Goal: Task Accomplishment & Management: Complete application form

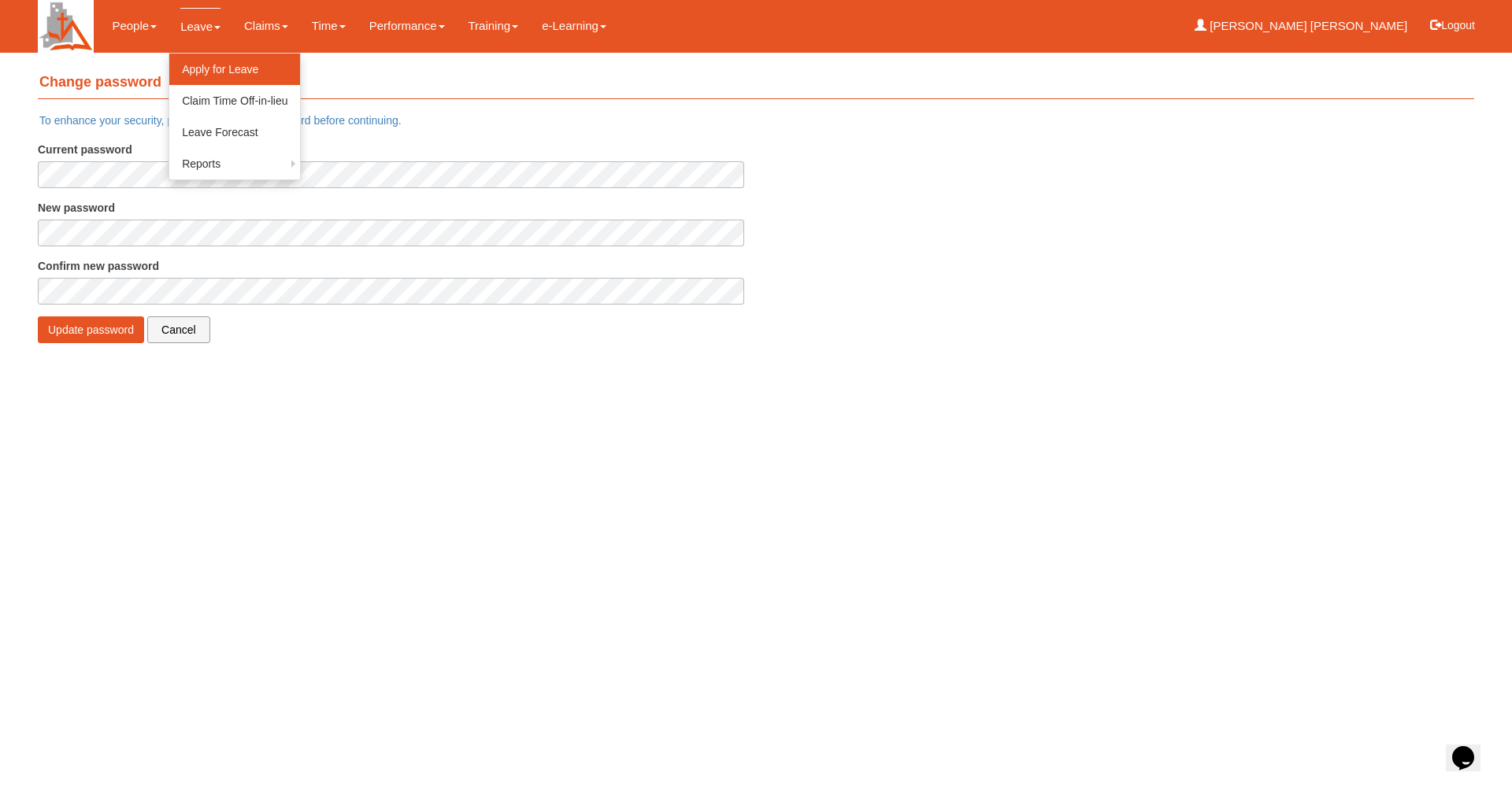
click at [201, 73] on link "Apply for Leave" at bounding box center [234, 69] width 131 height 31
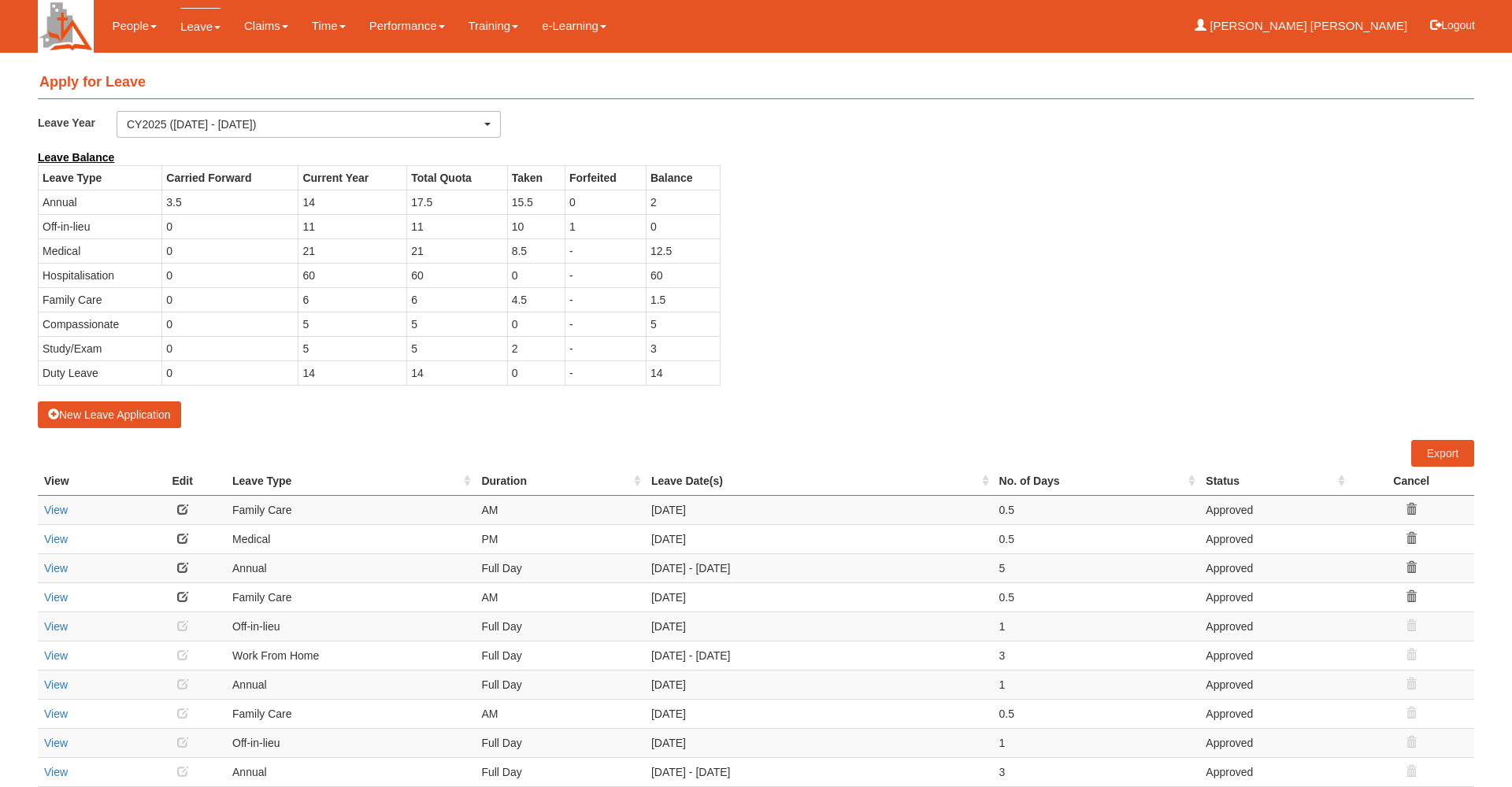
select select "50"
click at [113, 408] on button "New Leave Application" at bounding box center [109, 414] width 143 height 27
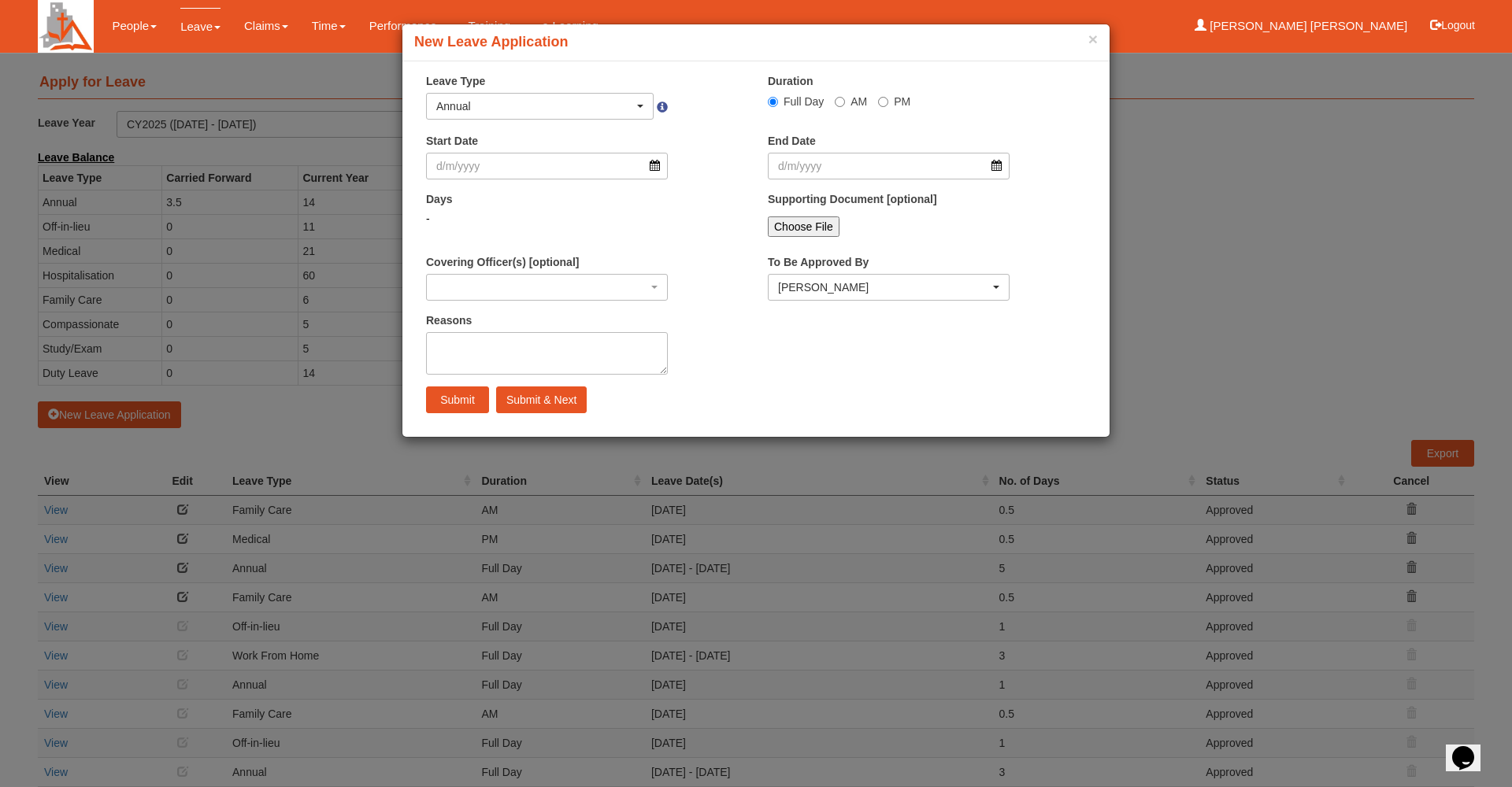
click at [546, 111] on div "Annual" at bounding box center [535, 106] width 198 height 16
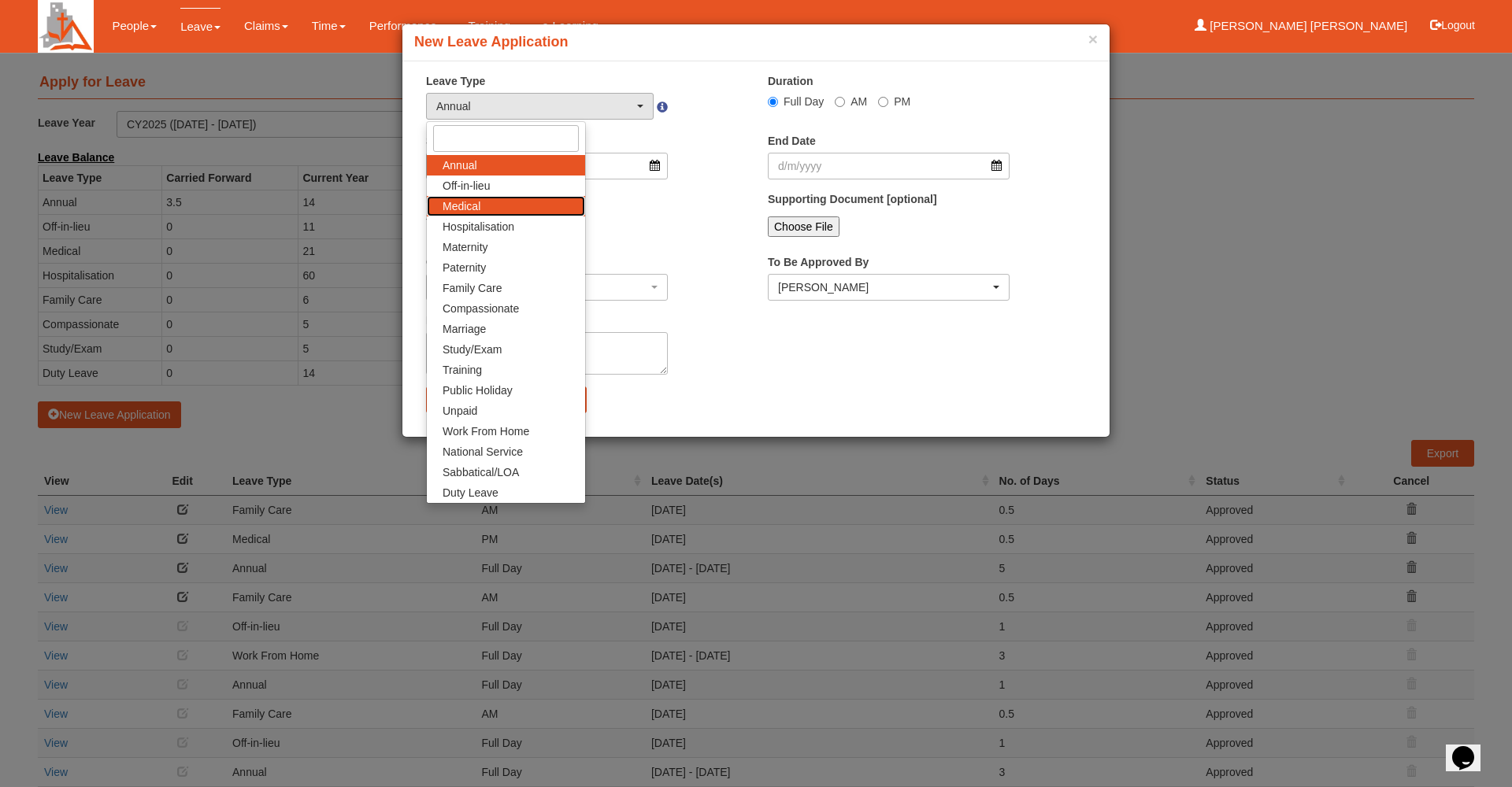
click at [529, 198] on link "Medical" at bounding box center [507, 206] width 159 height 20
select select "4"
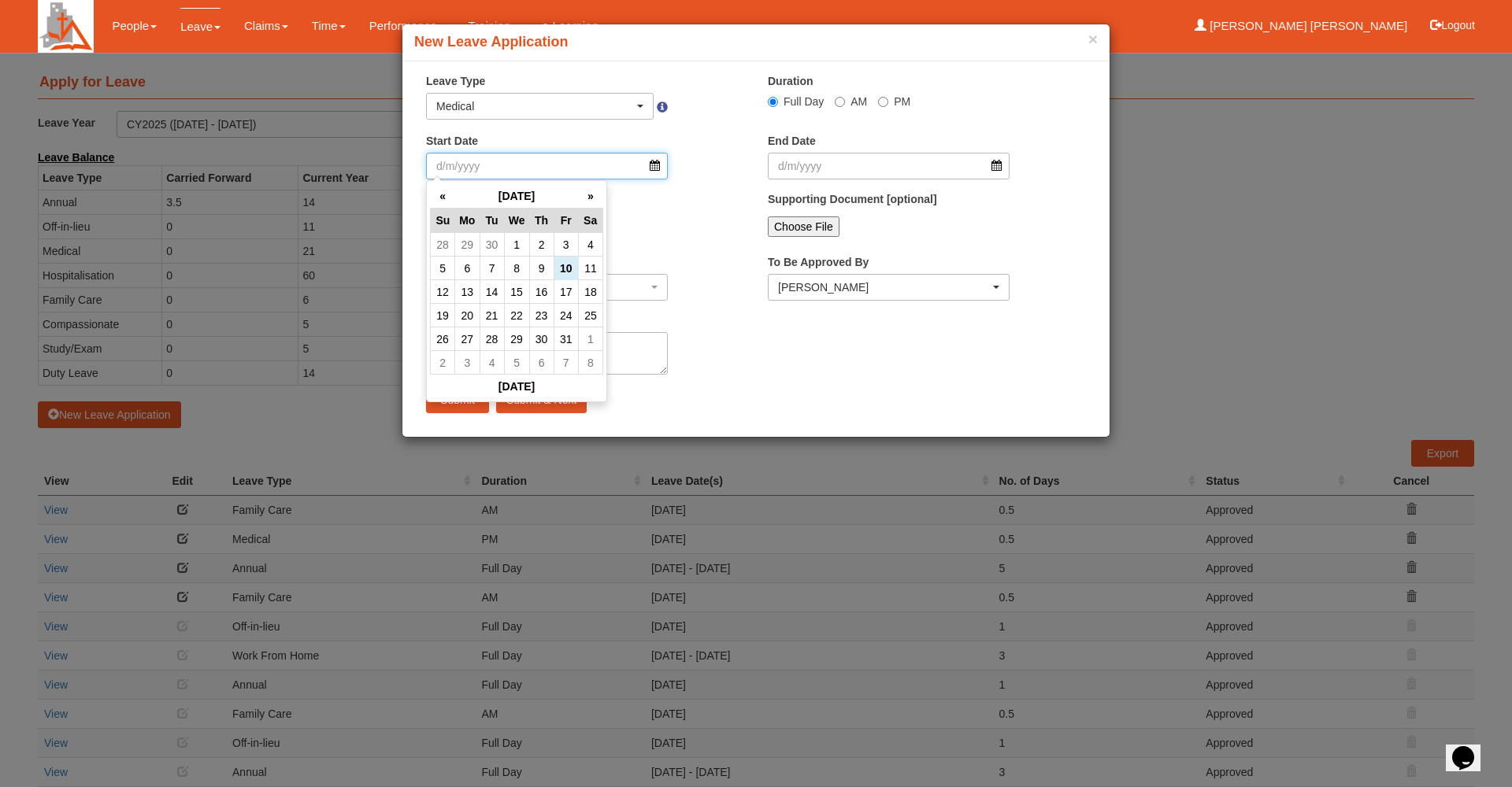
click at [536, 173] on input "Start Date" at bounding box center [547, 166] width 242 height 27
click at [526, 293] on td "15" at bounding box center [516, 292] width 25 height 24
type input "[DATE]"
select select
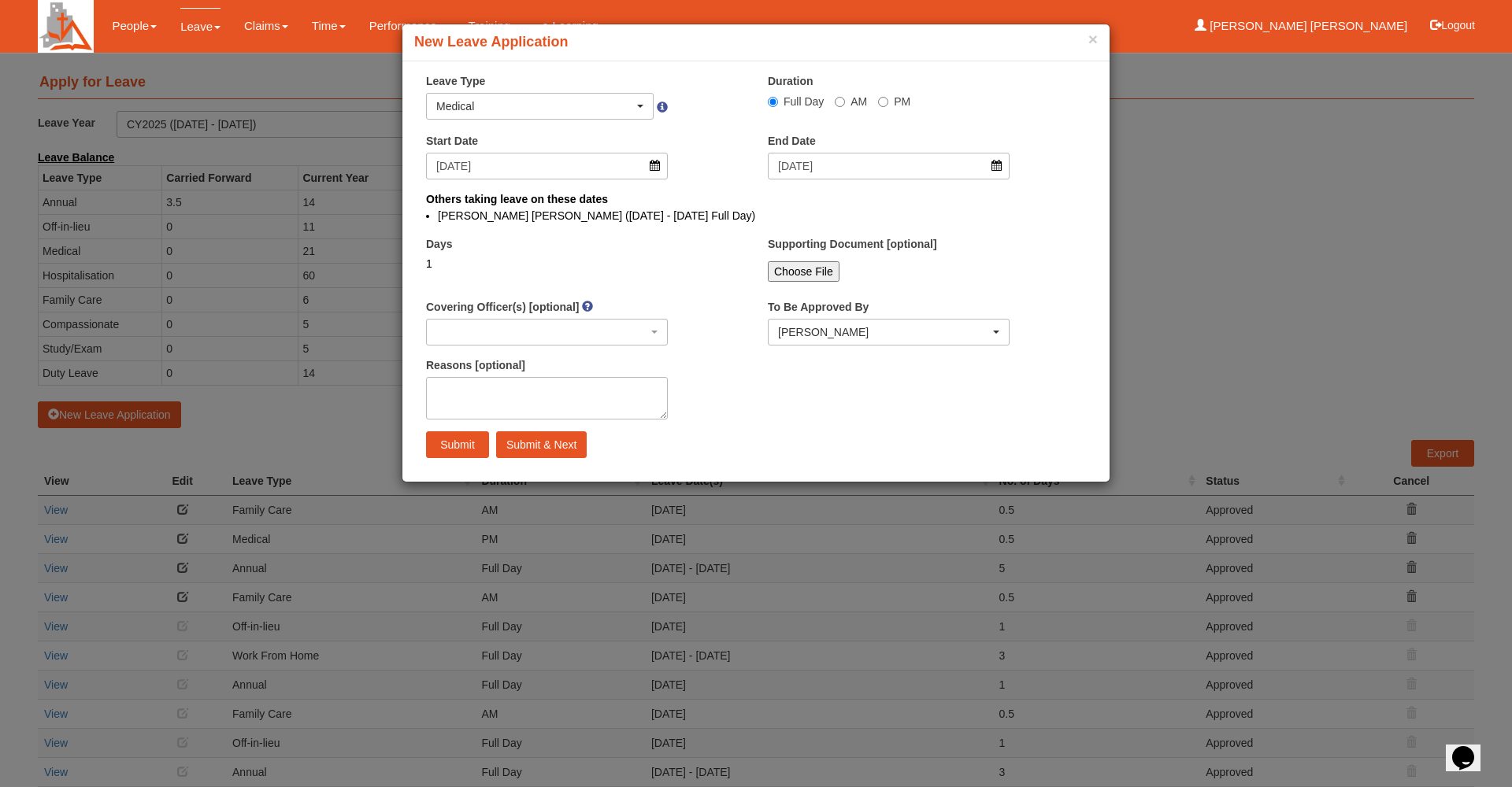
click at [841, 104] on input "AM" at bounding box center [840, 101] width 10 height 10
radio input "true"
click at [582, 379] on textarea "Reasons [optional]" at bounding box center [547, 399] width 242 height 42
type textarea "Medical Check Up & [MEDICAL_DATA]"
click at [521, 442] on input "Submit & Next" at bounding box center [542, 445] width 90 height 27
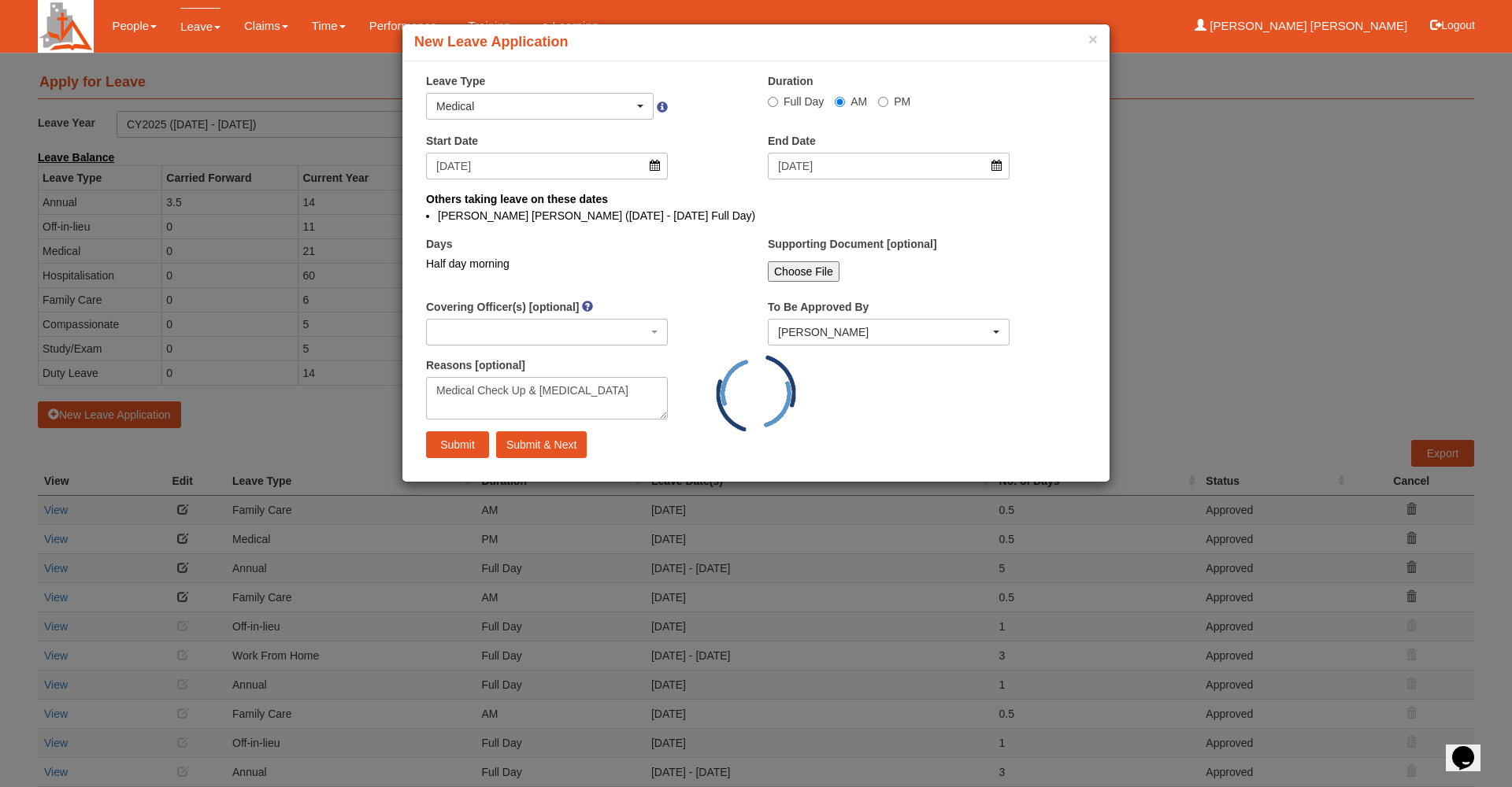
select select "1"
radio input "true"
select select
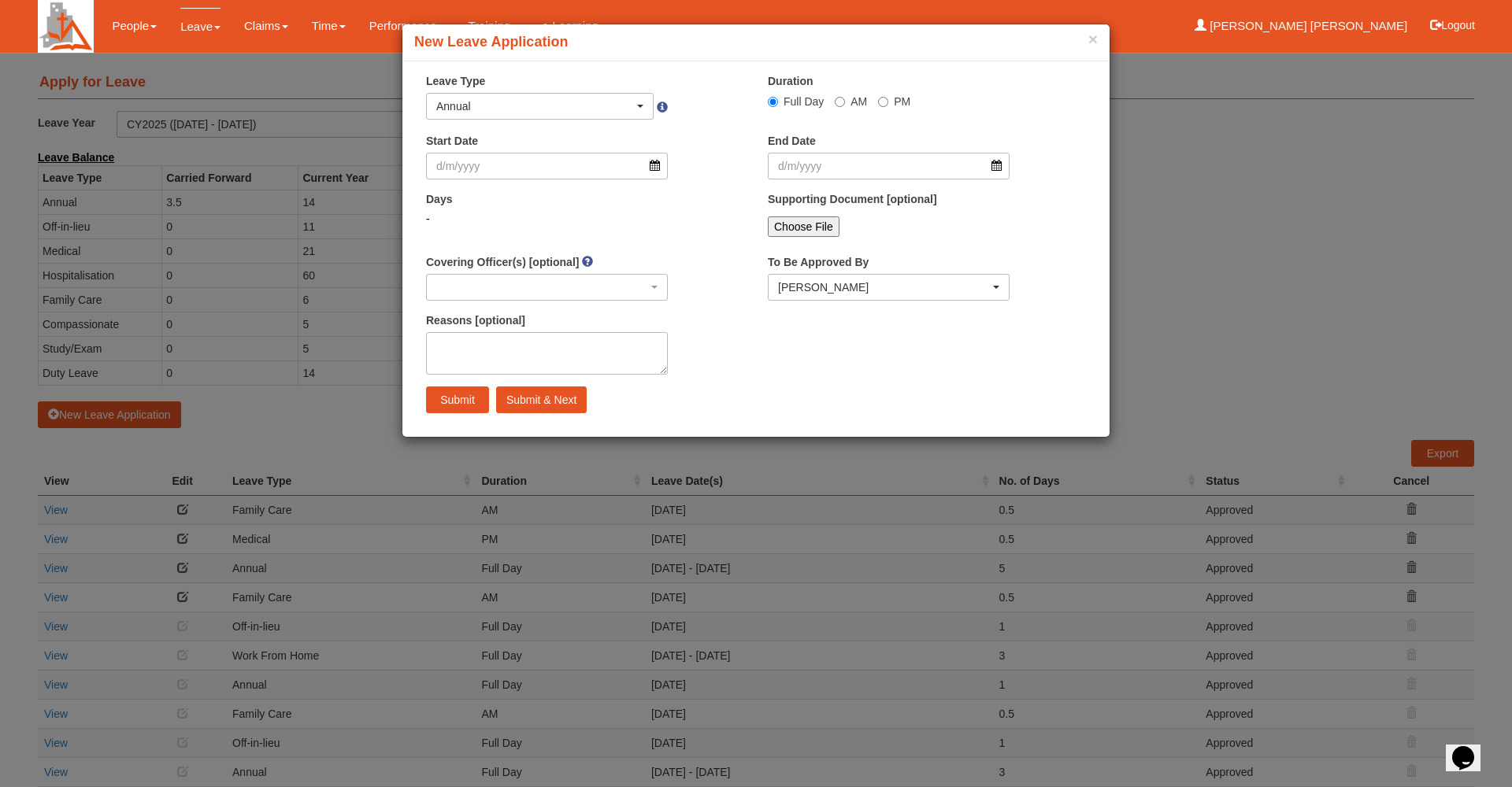
select select "50"
click at [564, 97] on div "Annual" at bounding box center [540, 106] width 226 height 25
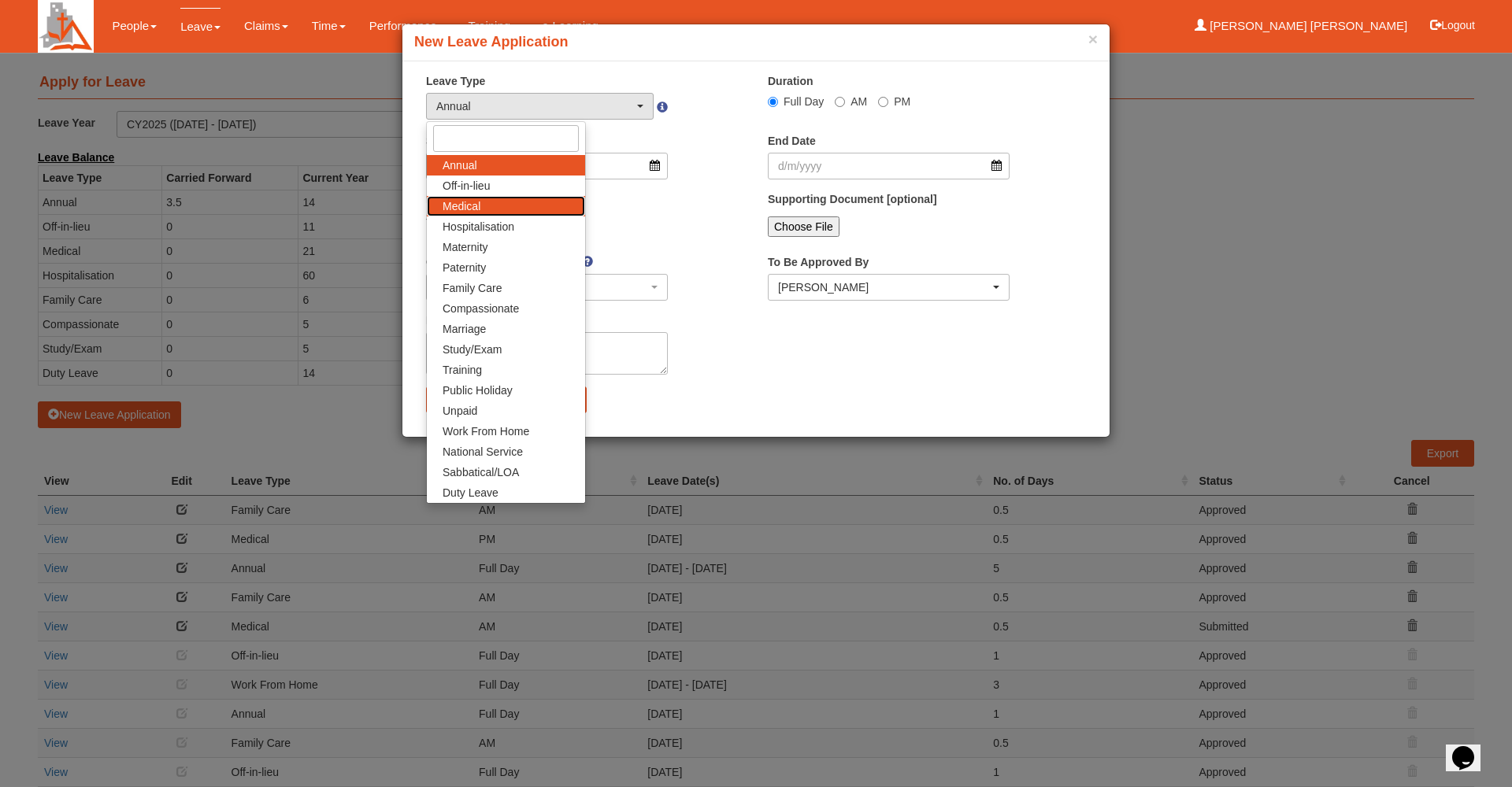
click at [496, 201] on link "Medical" at bounding box center [507, 206] width 159 height 20
select select "4"
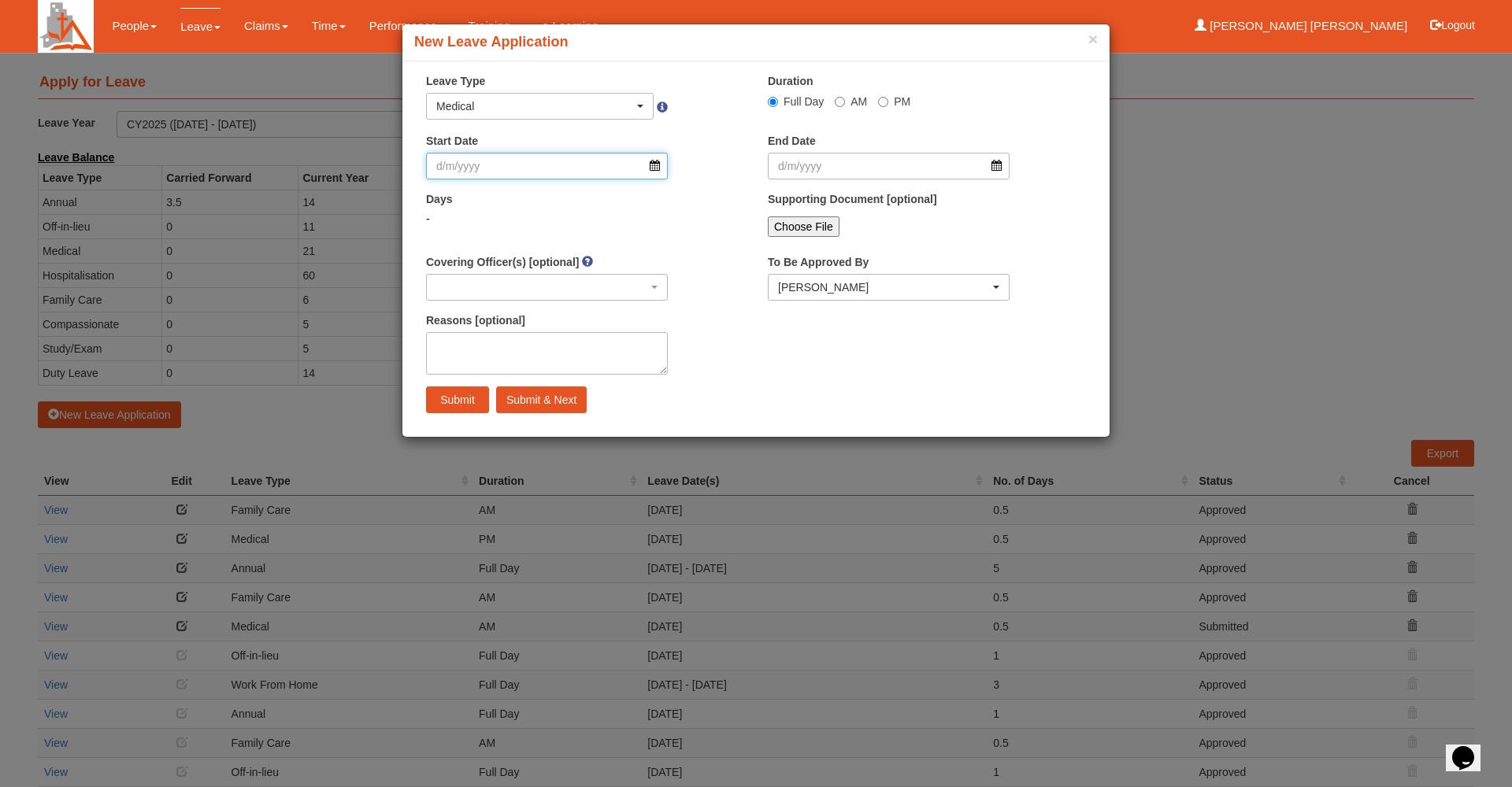
click at [514, 161] on input "Start Date" at bounding box center [547, 166] width 242 height 27
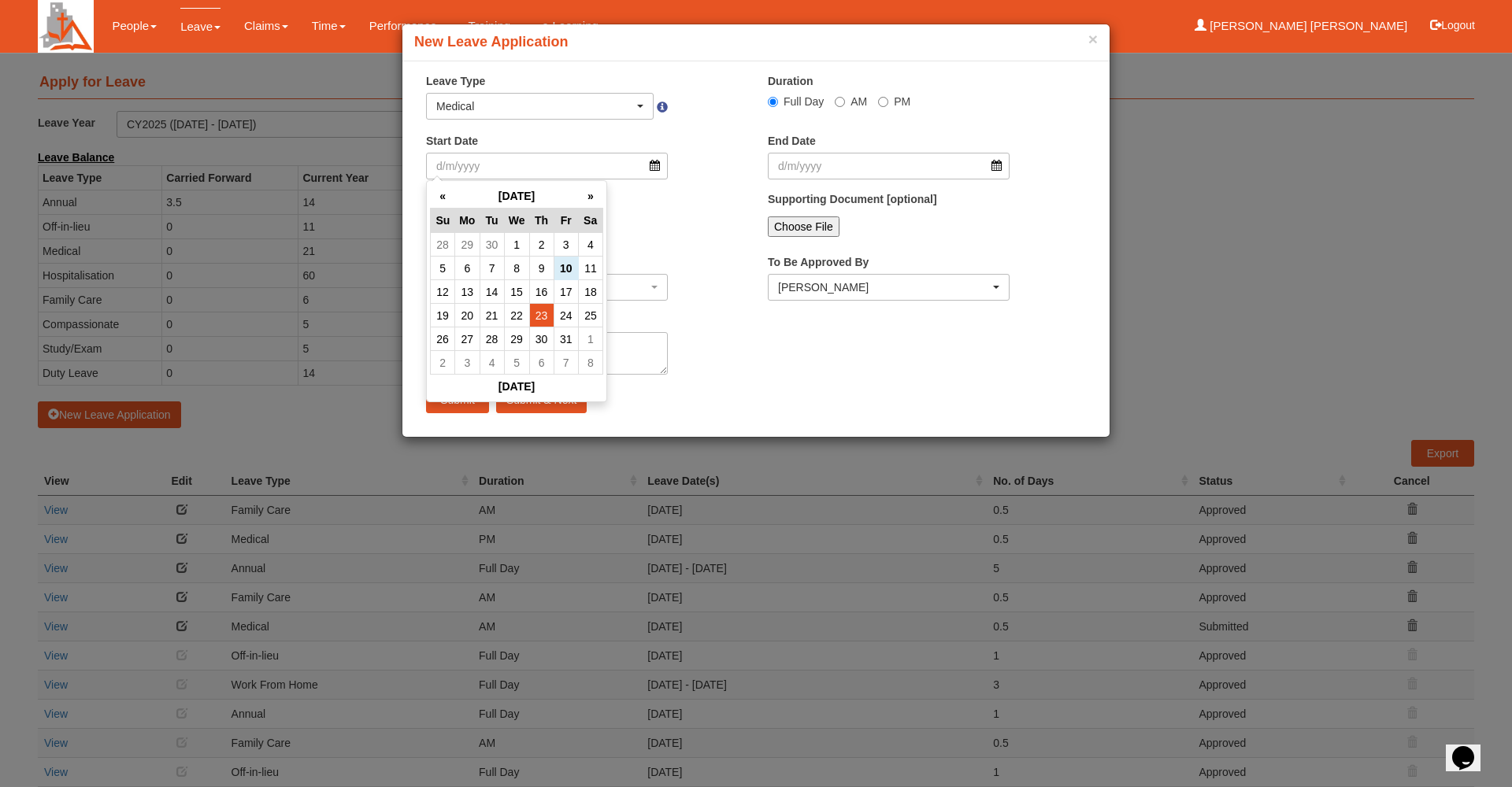
click at [549, 309] on td "23" at bounding box center [541, 316] width 24 height 24
type input "[DATE]"
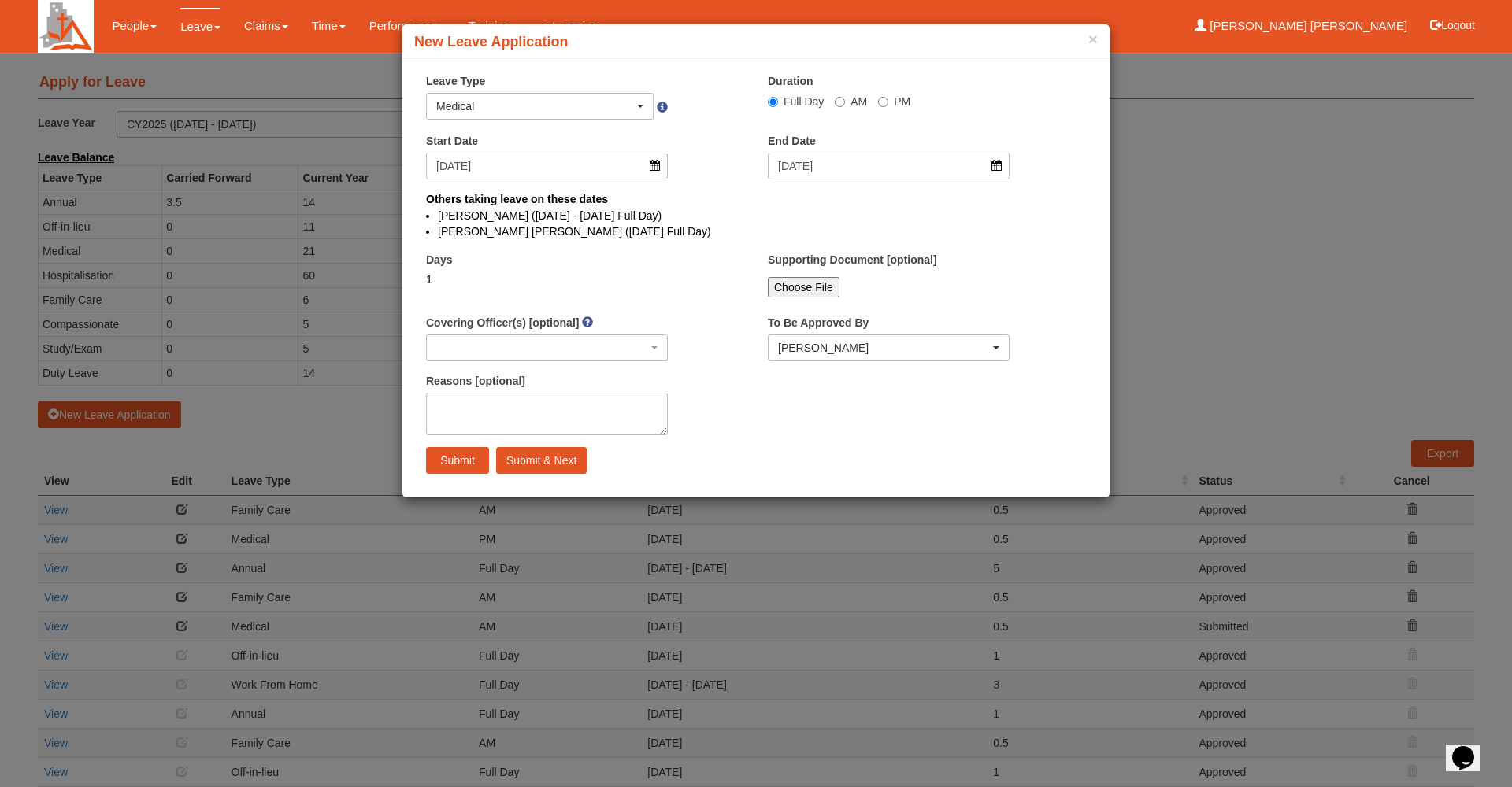
select select
click at [841, 102] on input "AM" at bounding box center [840, 101] width 10 height 10
radio input "true"
click at [571, 395] on textarea "Reasons [optional]" at bounding box center [547, 414] width 242 height 42
click at [771, 101] on input "Full Day" at bounding box center [773, 101] width 10 height 10
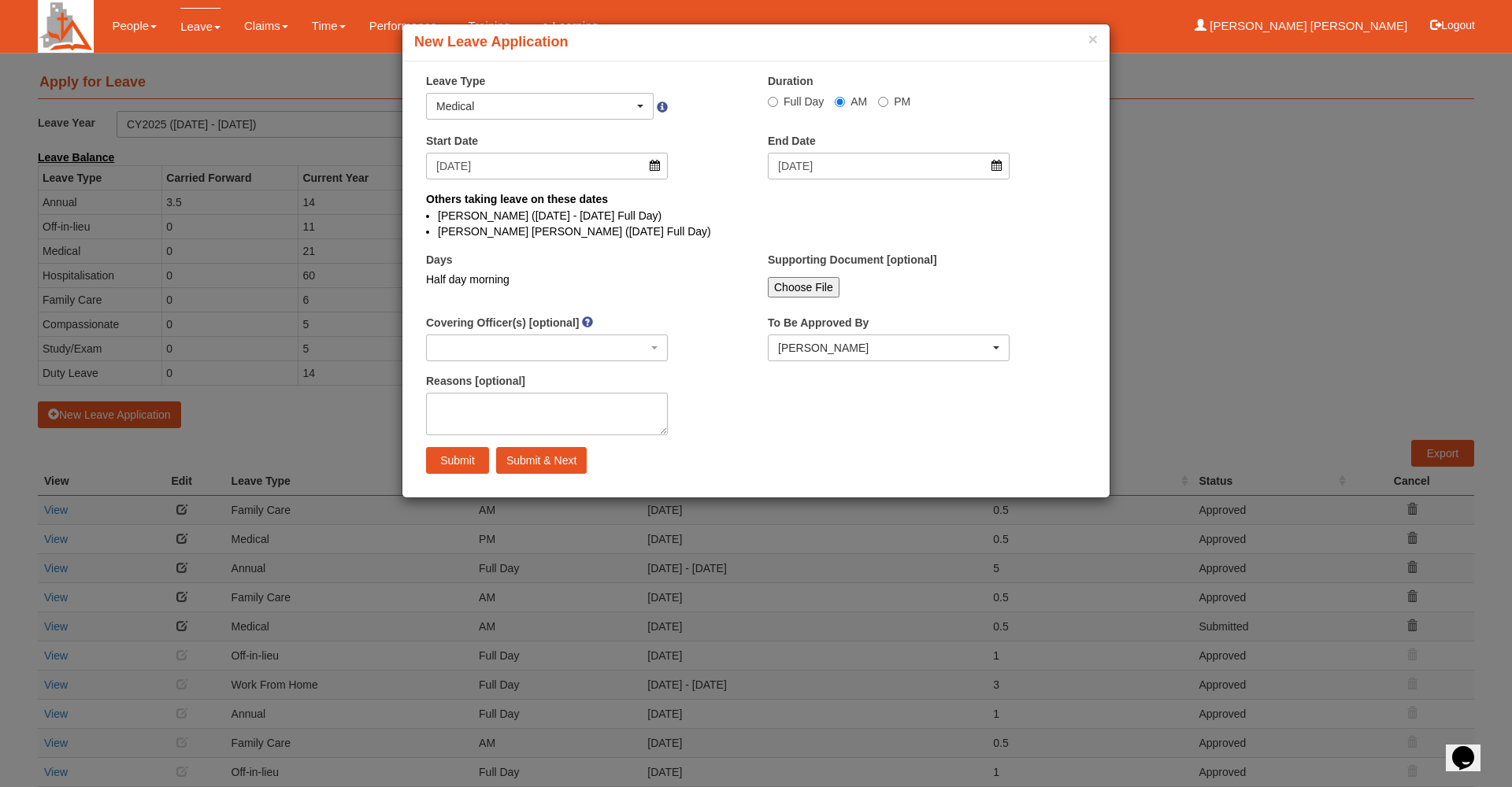
radio input "true"
click at [582, 402] on textarea "Reasons [optional]" at bounding box center [547, 414] width 242 height 42
type textarea "Medical Check Up"
click at [454, 469] on input "Submit" at bounding box center [458, 460] width 63 height 27
select select "1"
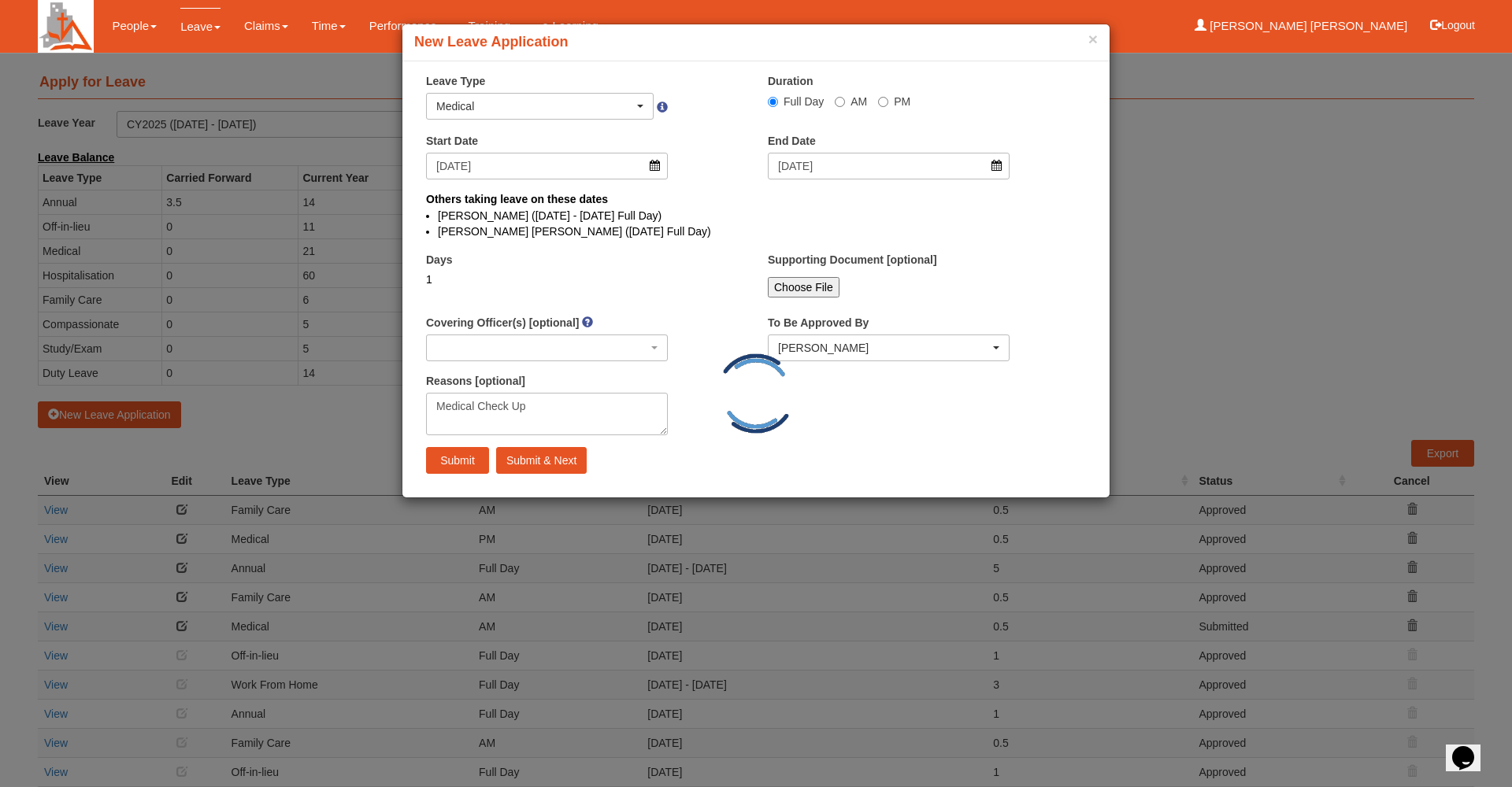
select select
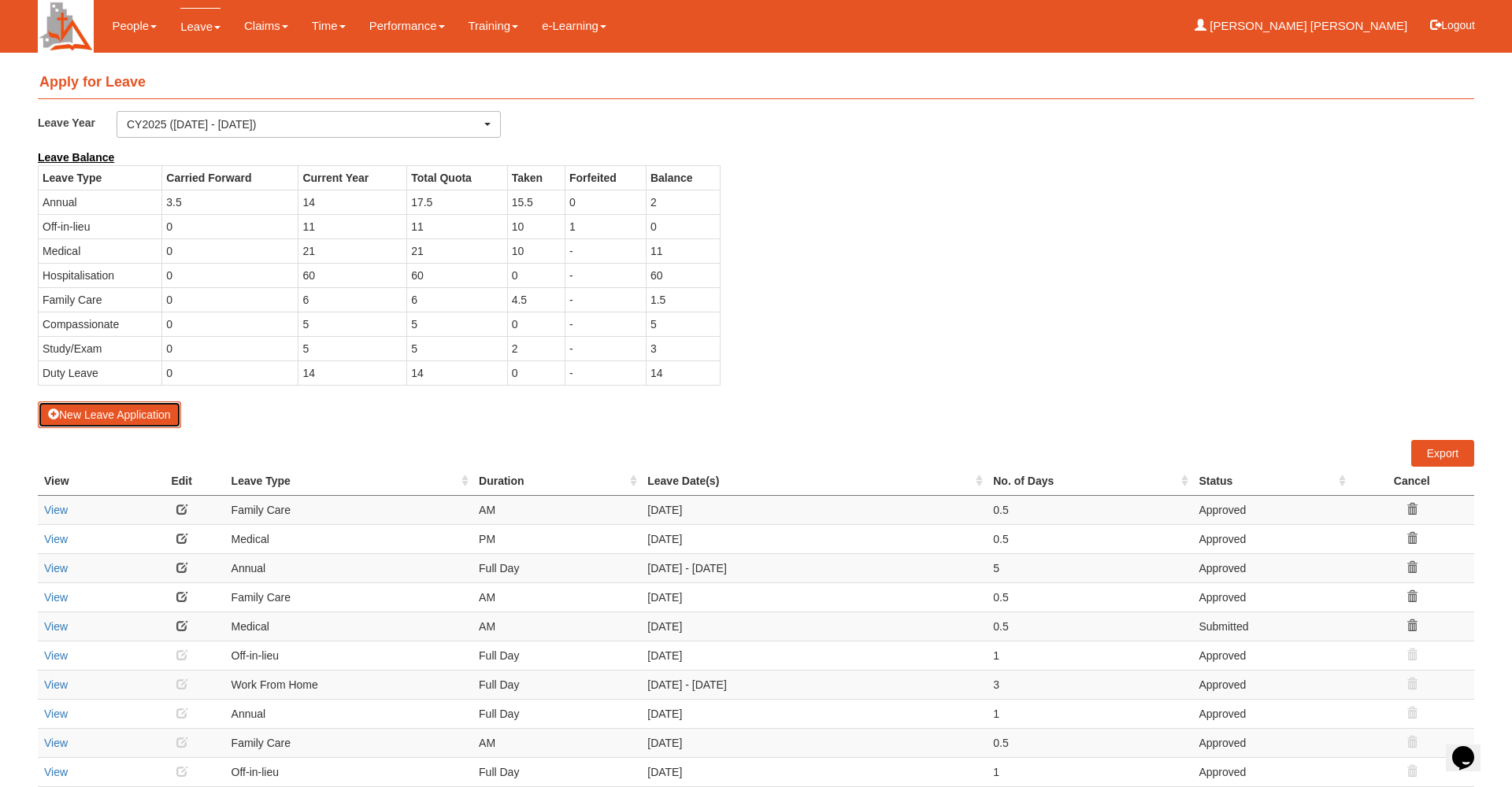
select select "50"
click at [141, 405] on button "New Leave Application" at bounding box center [109, 414] width 143 height 27
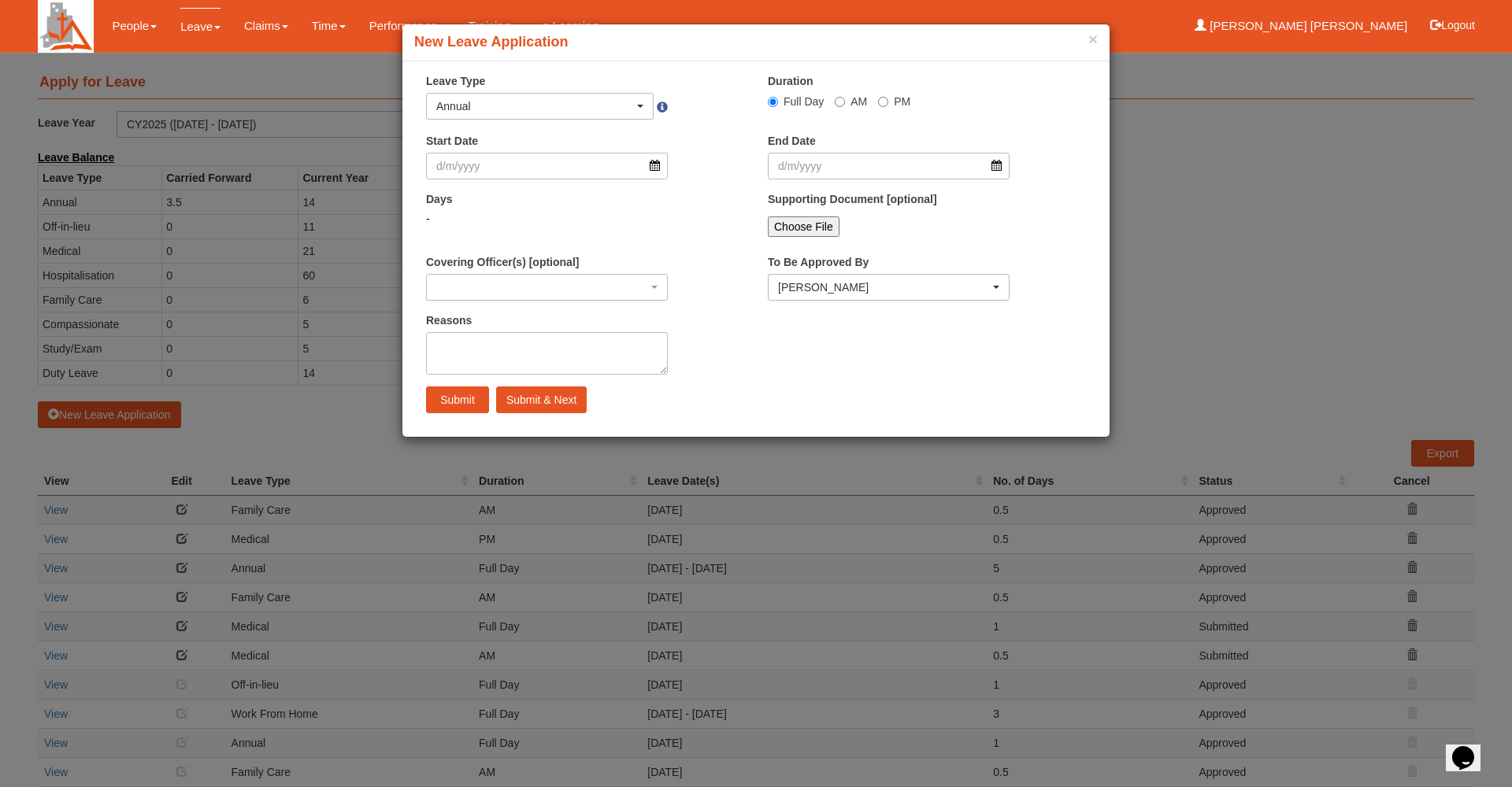
click at [532, 113] on div "Annual" at bounding box center [535, 106] width 198 height 16
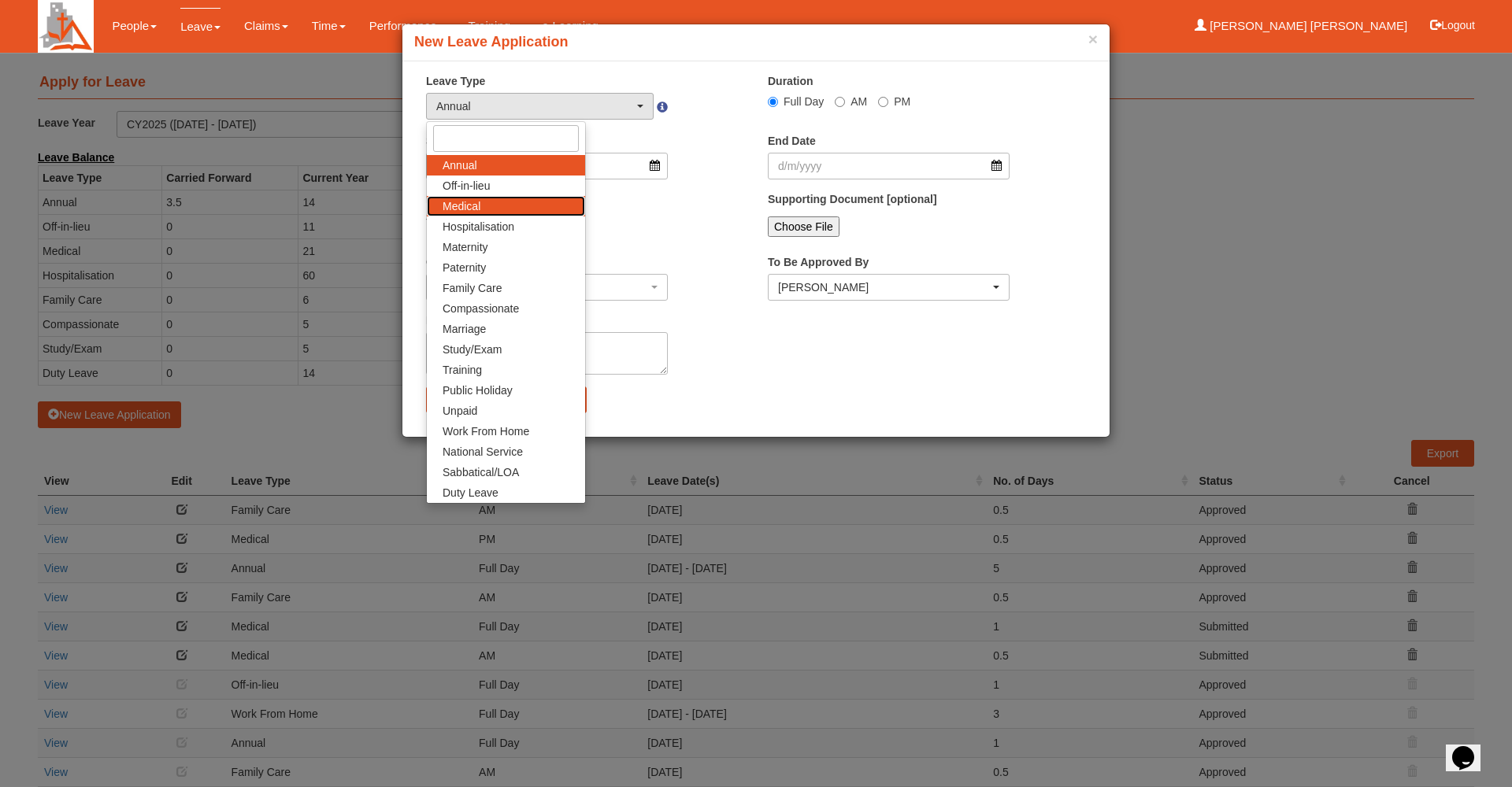
click at [525, 207] on link "Medical" at bounding box center [507, 206] width 159 height 20
select select "4"
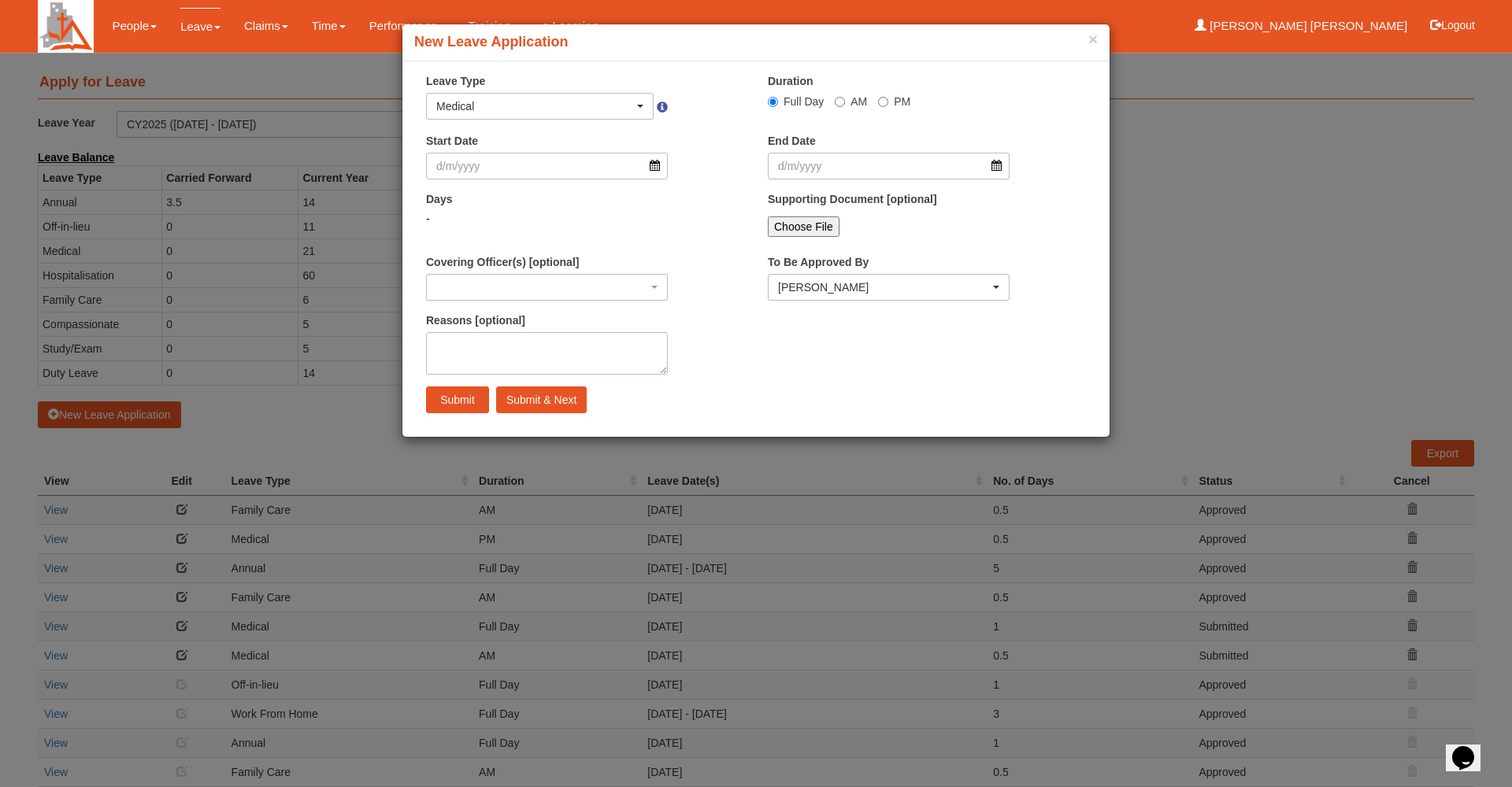
click at [838, 100] on input "AM" at bounding box center [840, 101] width 10 height 10
radio input "true"
click at [531, 180] on div "Start Date" at bounding box center [585, 161] width 342 height 58
click at [532, 174] on input "Start Date" at bounding box center [547, 166] width 242 height 27
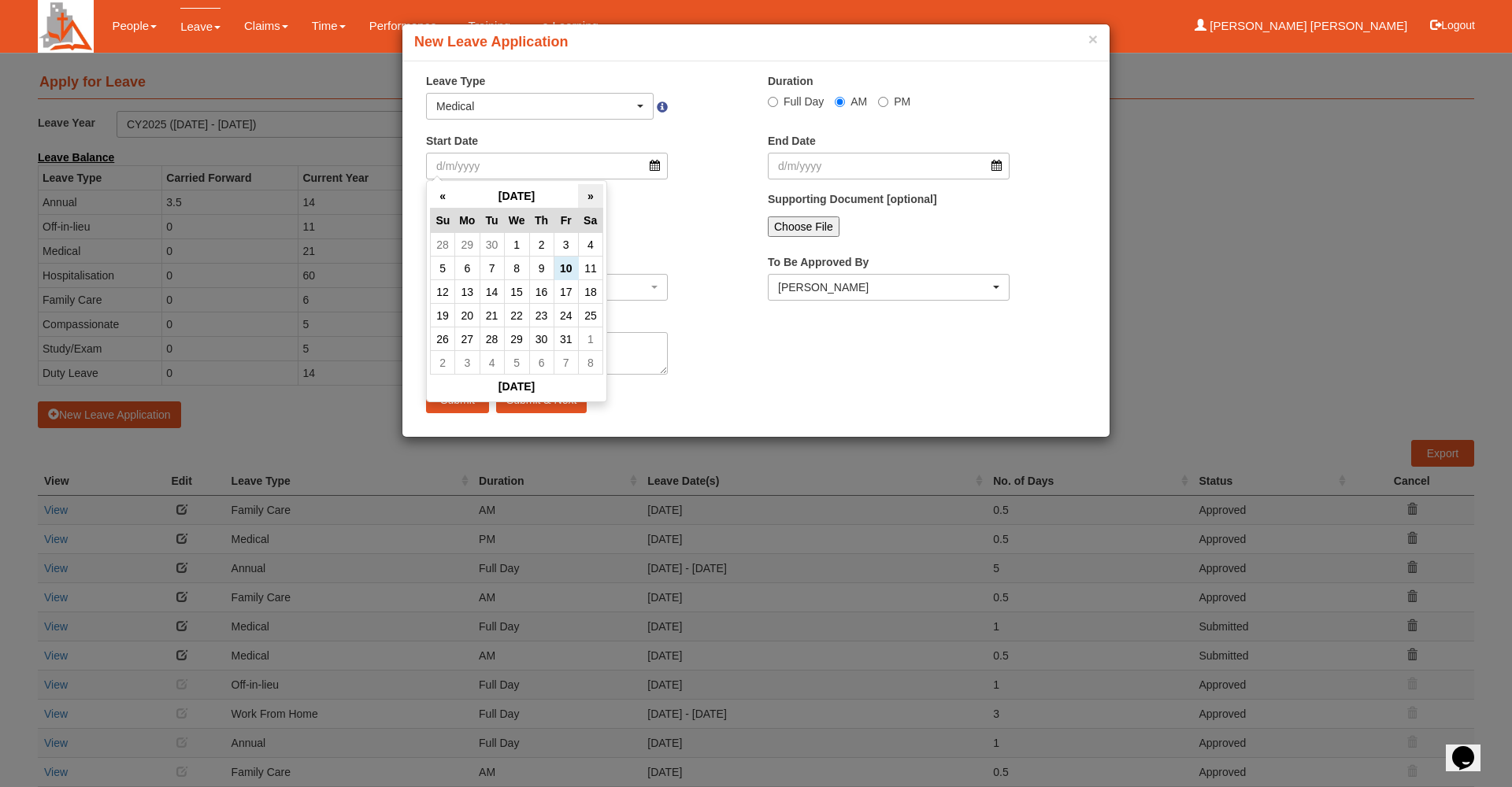
click at [597, 197] on th "»" at bounding box center [590, 197] width 24 height 24
click at [542, 244] on td "4" at bounding box center [541, 245] width 24 height 24
type input "[DATE]"
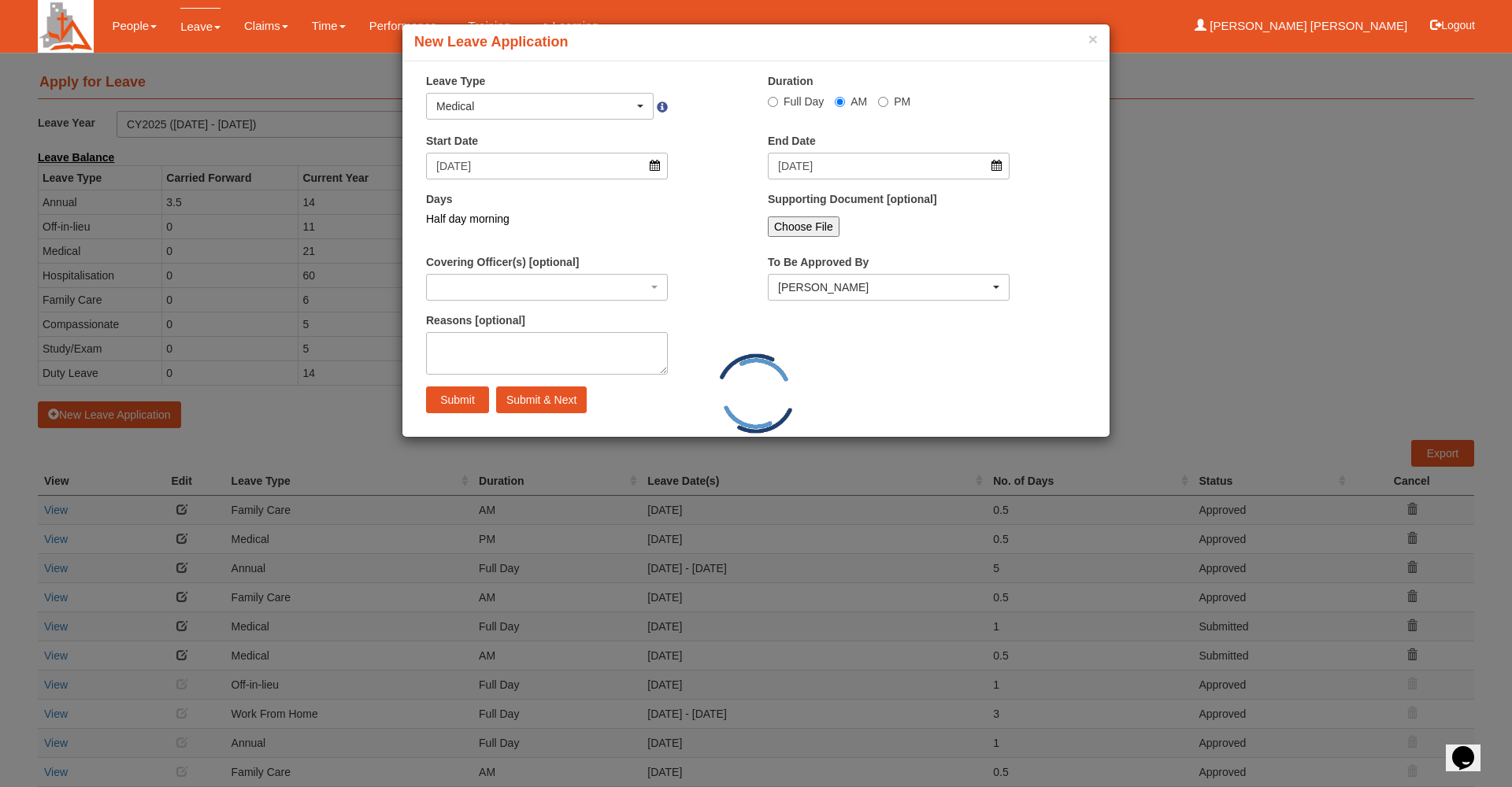
select select
drag, startPoint x: 576, startPoint y: 368, endPoint x: 572, endPoint y: 360, distance: 8.9
click at [575, 367] on textarea "Reasons [optional]" at bounding box center [547, 353] width 242 height 42
type textarea "Medical Appt"
click at [516, 391] on input "Submit & Next" at bounding box center [542, 399] width 90 height 27
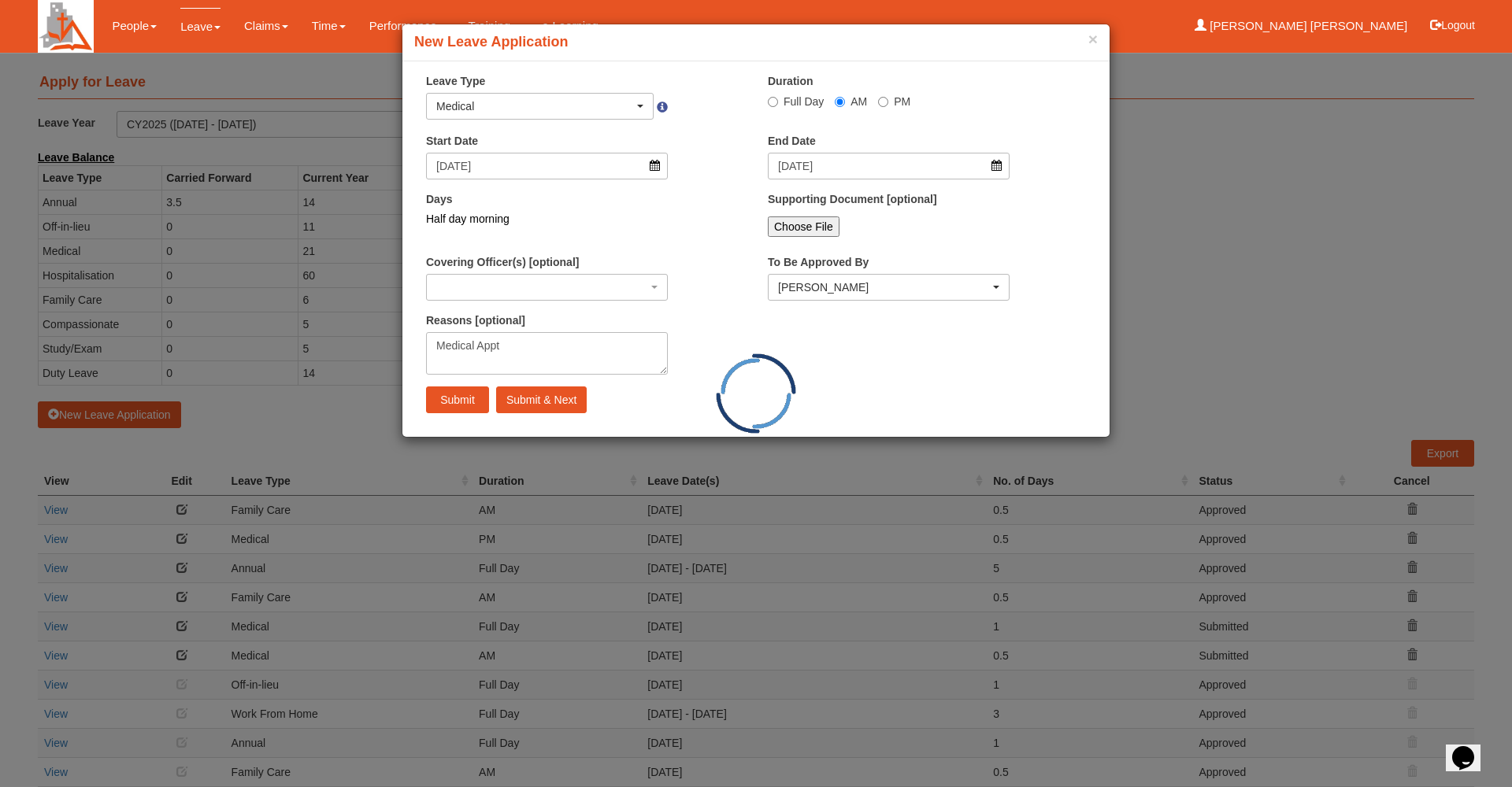
select select "1"
radio input "true"
select select
select select "50"
click at [1093, 41] on button "×" at bounding box center [1093, 39] width 9 height 17
